Goal: Find specific page/section: Find specific page/section

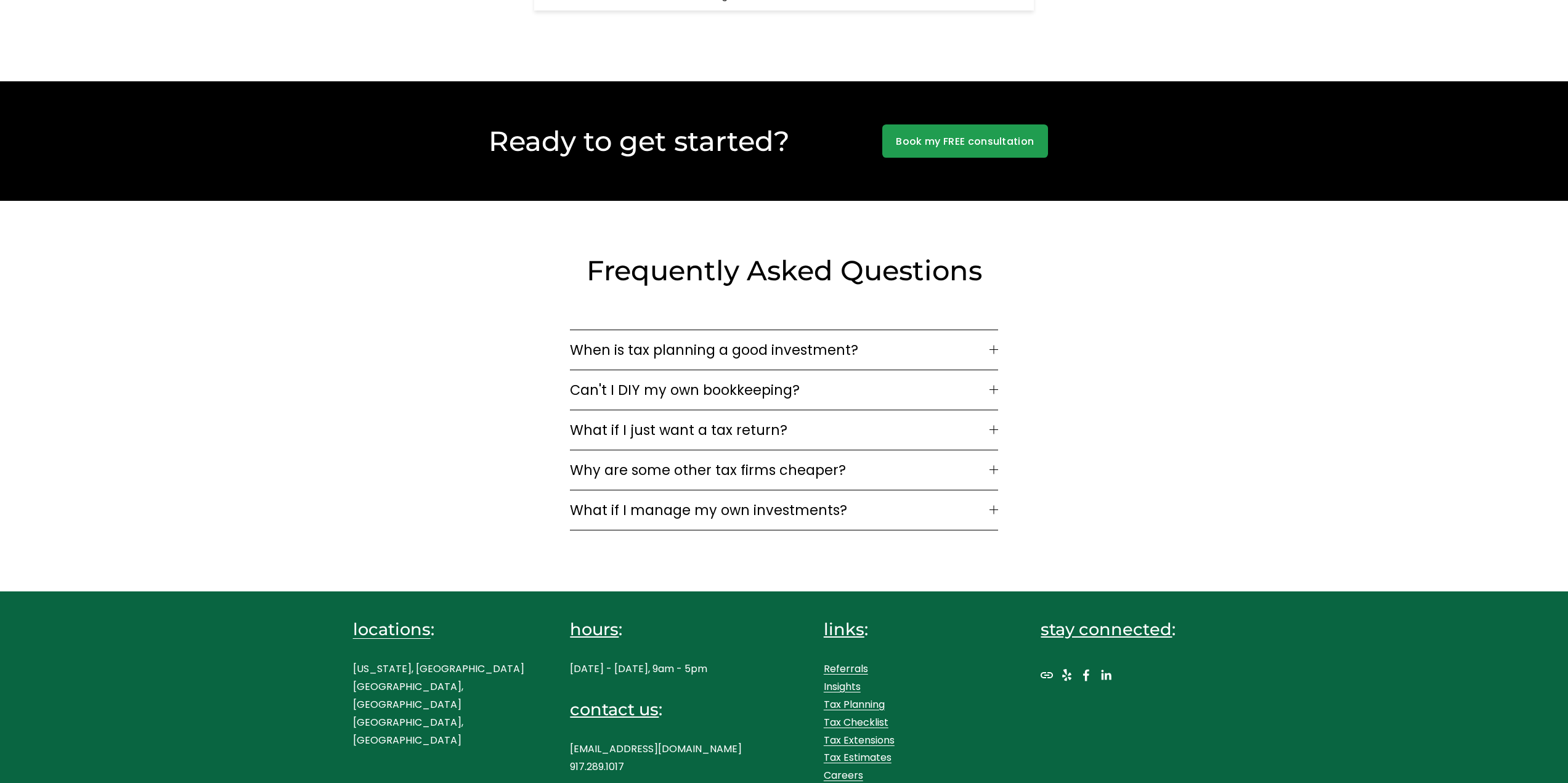
scroll to position [3288, 0]
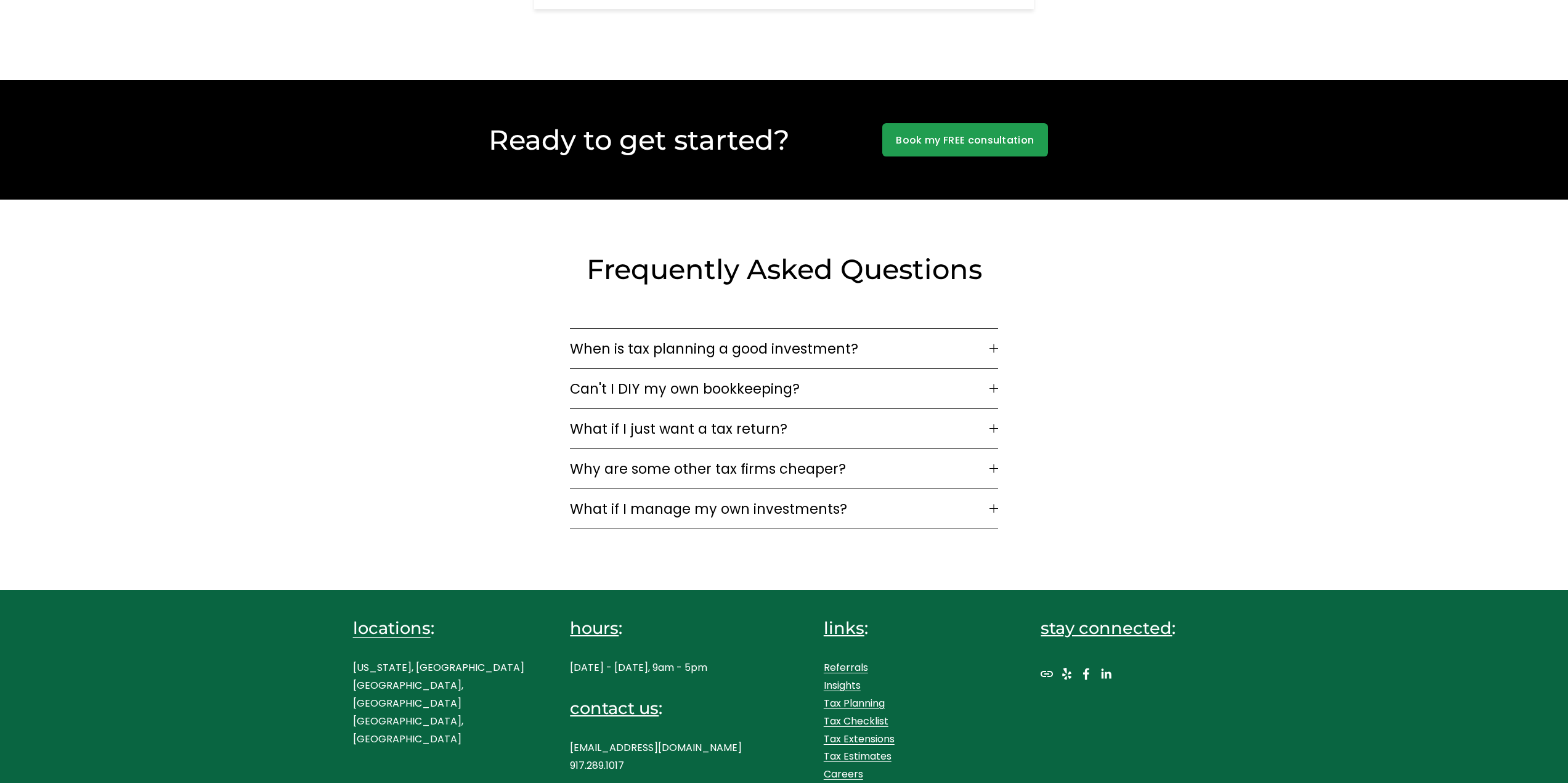
click at [528, 340] on div "Frequently Asked Questions When is tax planning a good investment? If your busi…" at bounding box center [784, 395] width 1568 height 286
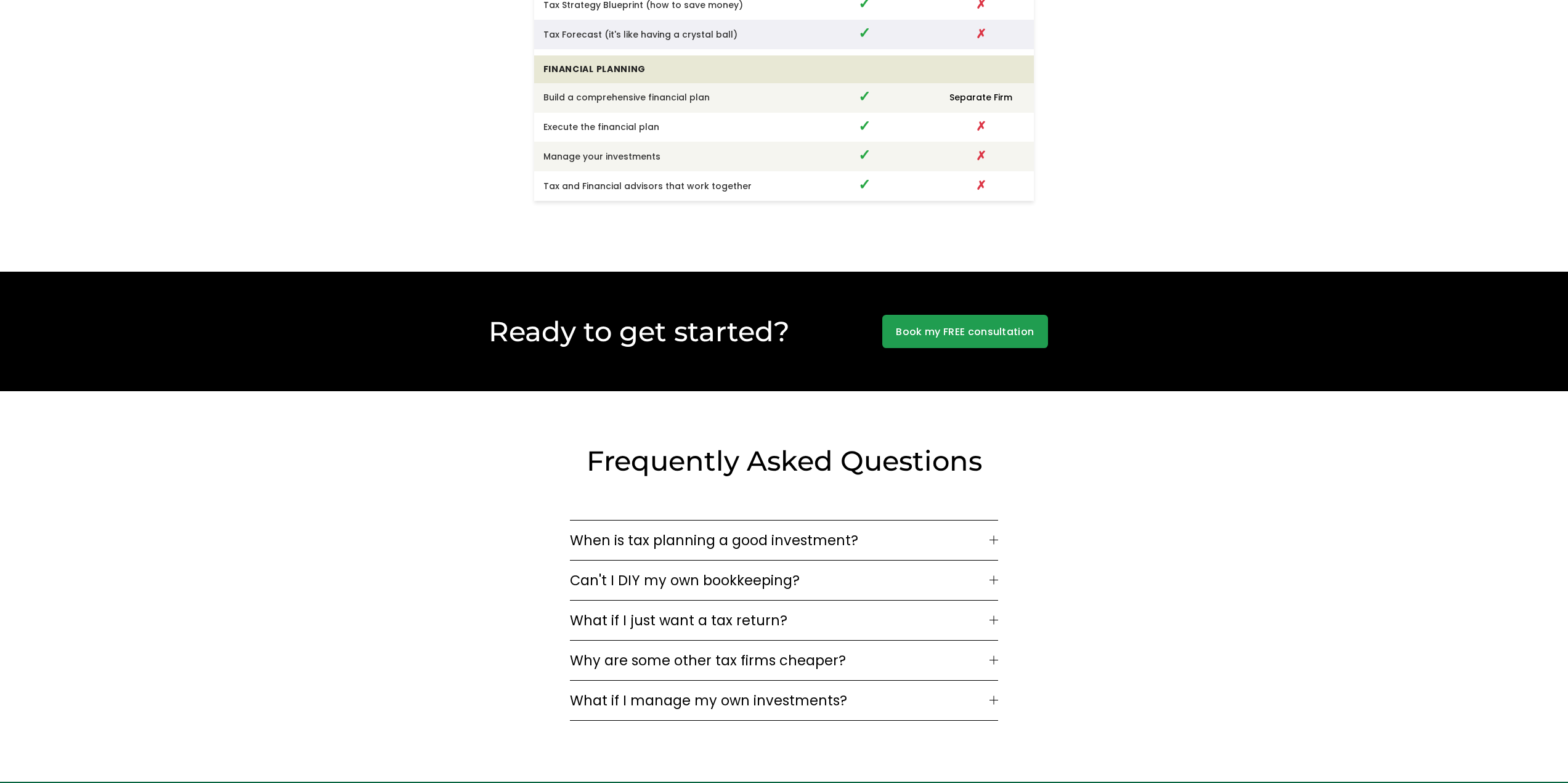
scroll to position [2857, 0]
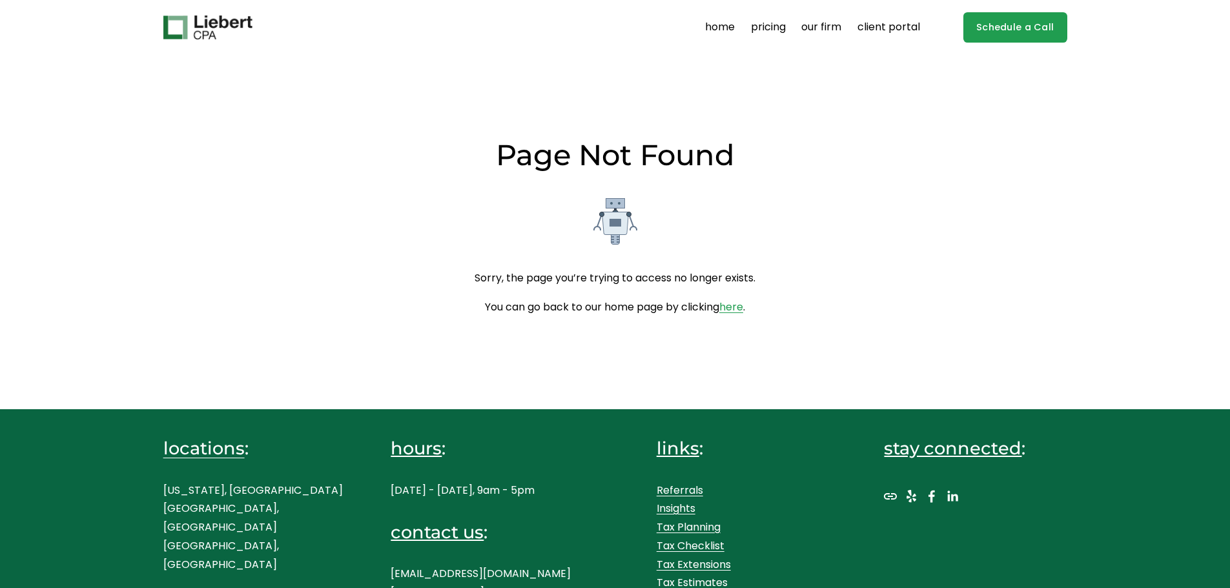
click at [251, 167] on h2 "Page Not Found" at bounding box center [615, 154] width 904 height 37
click at [251, 158] on h2 "Page Not Found" at bounding box center [615, 154] width 904 height 37
click at [174, 111] on div "Page Not Found Sorry, the page you’re trying to access no longer exists. You ca…" at bounding box center [615, 232] width 1002 height 354
